Goal: Navigation & Orientation: Find specific page/section

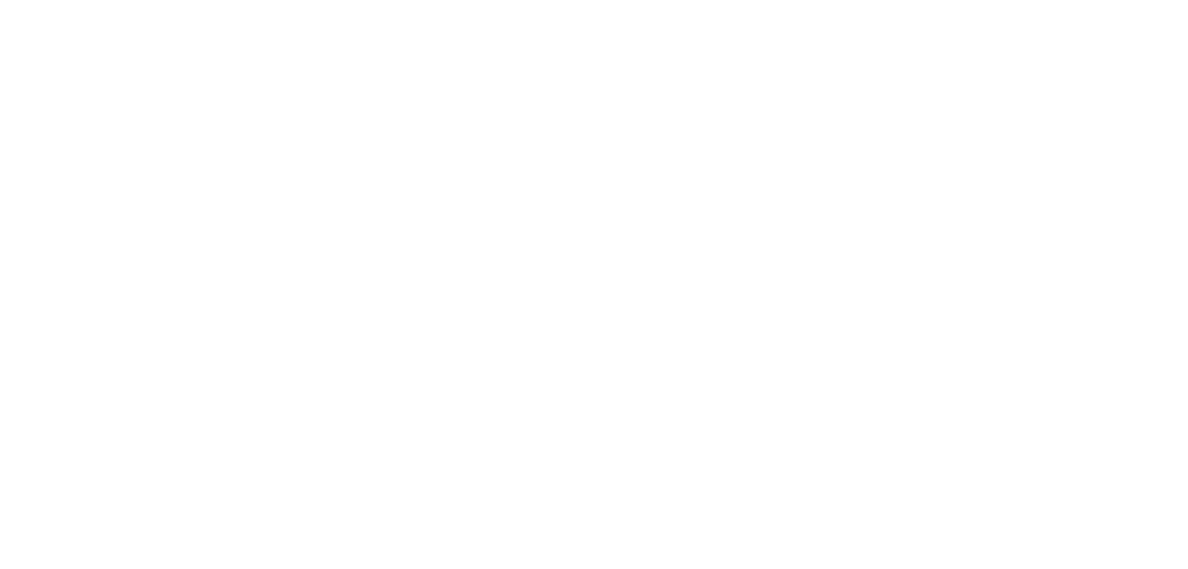
click at [513, 0] on html "Texto original Avalie a tradução O feedback vai ser usado para ajudar a melhora…" at bounding box center [594, 0] width 1188 height 0
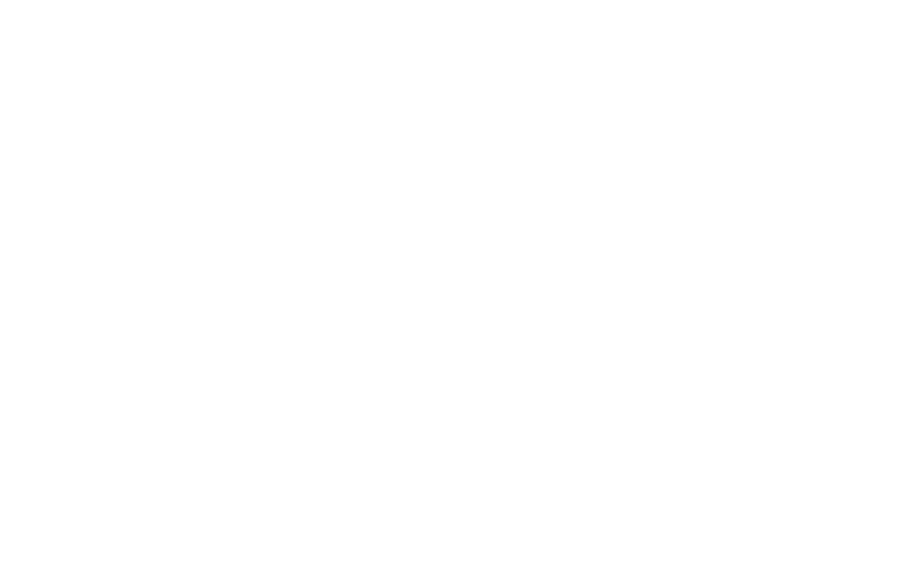
click at [598, 0] on html "Texto original Avalie a tradução O feedback vai ser usado para ajudar a melhora…" at bounding box center [452, 0] width 904 height 0
